Goal: Information Seeking & Learning: Compare options

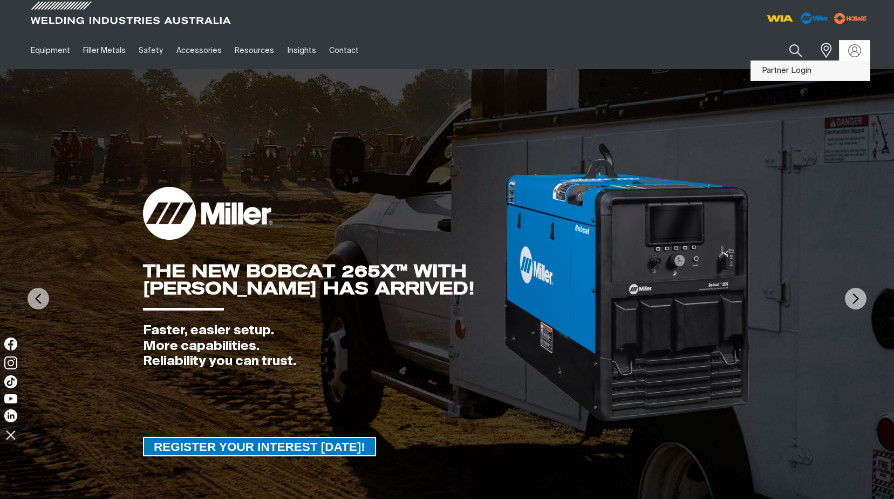
click at [789, 71] on link "Partner Login" at bounding box center [810, 71] width 119 height 20
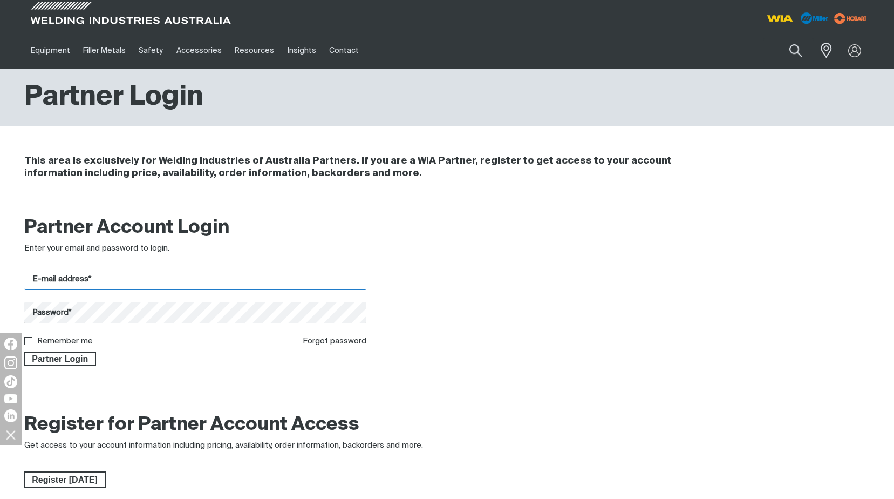
type input "[EMAIL_ADDRESS][DOMAIN_NAME]"
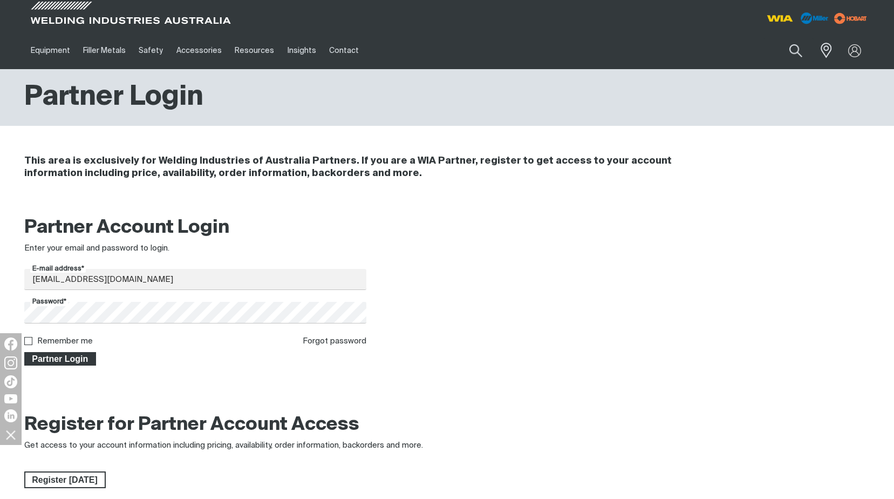
click at [64, 356] on span "Partner Login" at bounding box center [60, 359] width 70 height 14
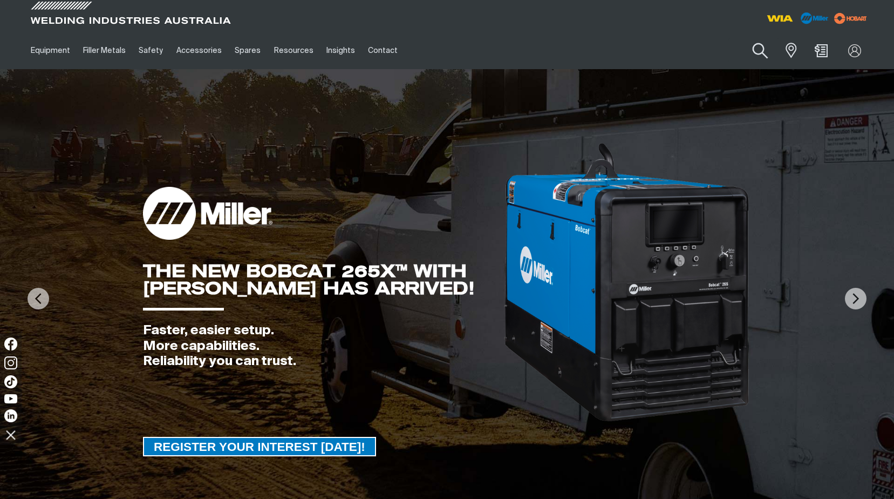
click at [759, 48] on button "Search products" at bounding box center [761, 51] width 44 height 31
click at [654, 51] on input "Search" at bounding box center [695, 50] width 166 height 24
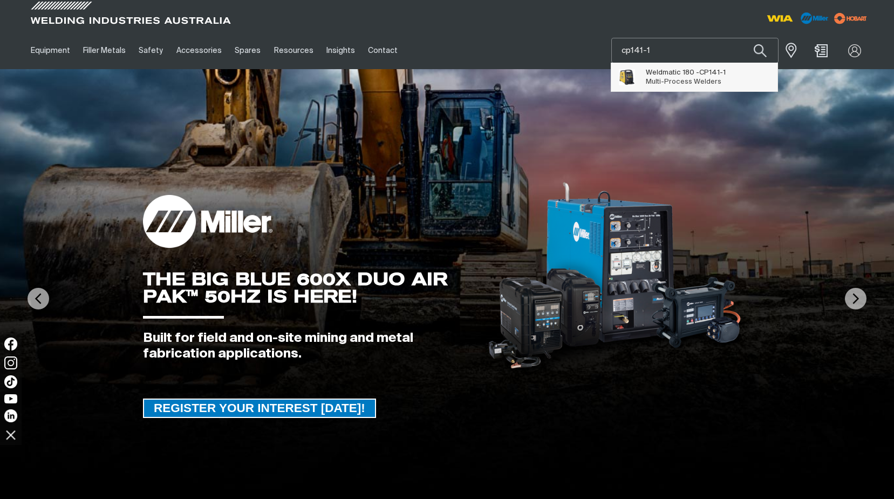
type input "cp141-1"
click at [684, 76] on span "Weldmatic 180 - CP141-1" at bounding box center [686, 72] width 80 height 9
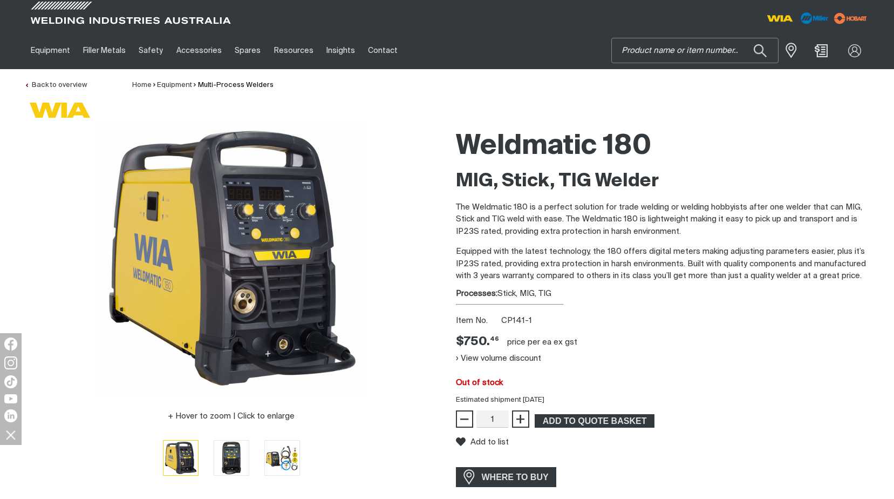
click at [652, 46] on input "Search" at bounding box center [695, 50] width 166 height 24
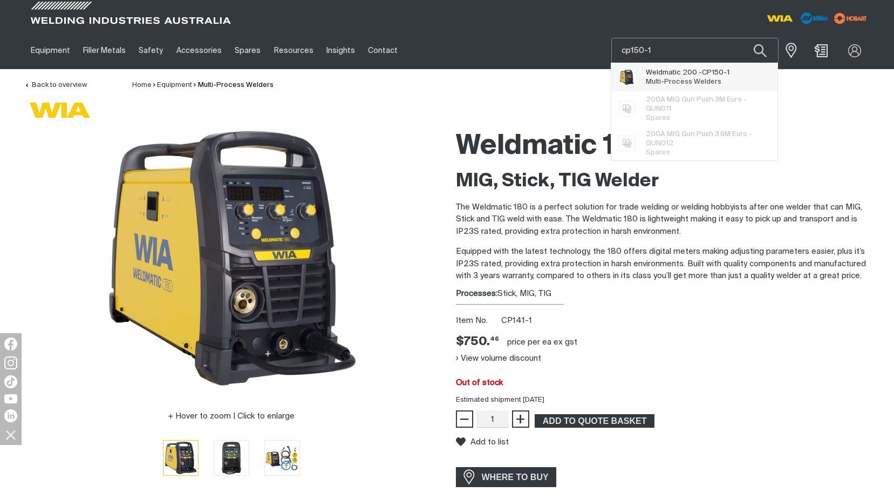
type input "cp150-1"
click at [673, 72] on span "Weldmatic 200 - CP150-1" at bounding box center [688, 72] width 84 height 9
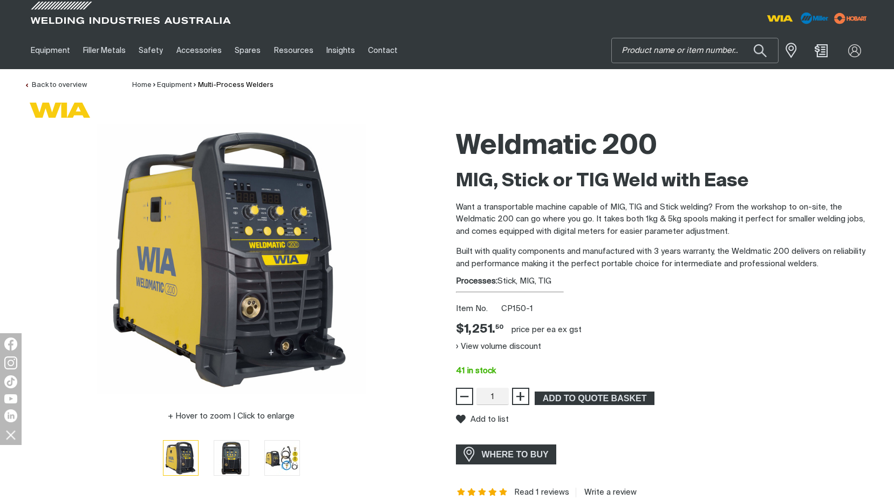
click at [660, 50] on input "Search" at bounding box center [695, 50] width 166 height 24
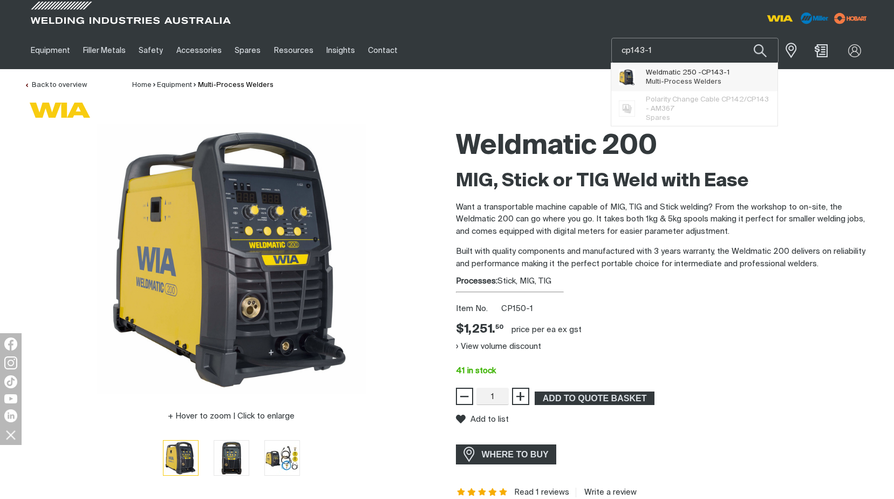
type input "cp143-1"
click at [666, 74] on span "Weldmatic 250 - CP143-1" at bounding box center [688, 72] width 84 height 9
